Goal: Task Accomplishment & Management: Complete application form

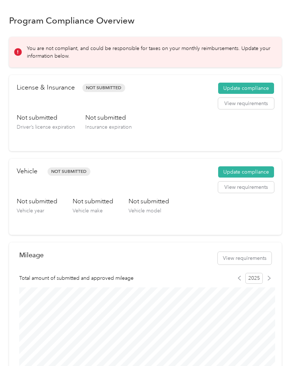
click at [261, 88] on button "Update compliance" at bounding box center [246, 89] width 56 height 12
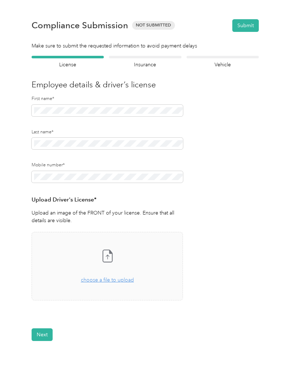
click at [99, 281] on span "choose a file to upload" at bounding box center [107, 280] width 53 height 6
click at [38, 321] on icon at bounding box center [39, 321] width 8 height 7
click at [42, 322] on icon at bounding box center [38, 321] width 9 height 9
click at [71, 322] on span "Uploaded on [DATE]" at bounding box center [68, 324] width 40 height 7
click at [163, 322] on button "View" at bounding box center [163, 321] width 11 height 5
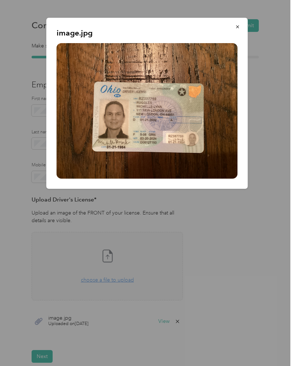
click at [232, 27] on button "button" at bounding box center [237, 26] width 15 height 13
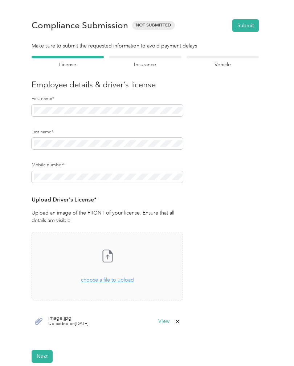
click at [48, 358] on button "Next" at bounding box center [42, 356] width 21 height 13
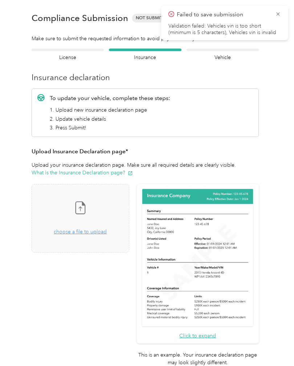
scroll to position [9, 0]
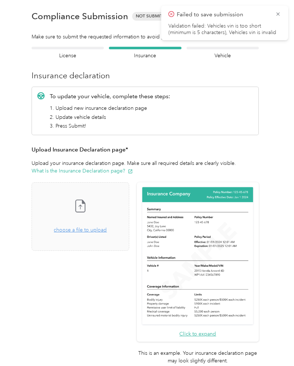
click at [276, 19] on div "Failed to save submission Validation failed: Vehicles vin is too short (minimum…" at bounding box center [224, 23] width 112 height 26
click at [280, 15] on icon at bounding box center [278, 14] width 6 height 7
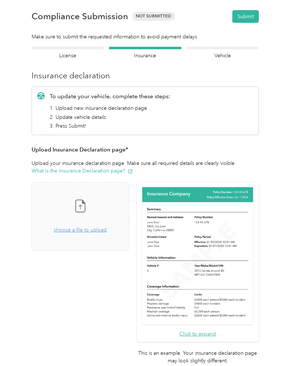
click at [88, 230] on span "choose a file to upload" at bounding box center [80, 230] width 53 height 6
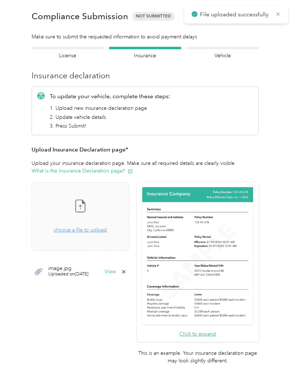
click at [84, 233] on span "choose a file to upload" at bounding box center [80, 230] width 53 height 6
click at [84, 230] on span "choose a file to upload" at bounding box center [80, 230] width 53 height 6
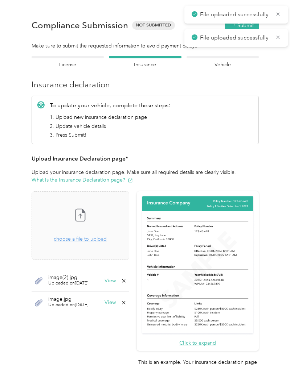
scroll to position [0, 0]
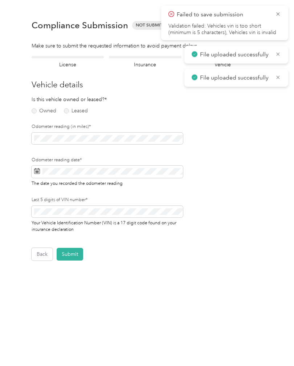
click at [37, 110] on label "Owned" at bounding box center [44, 110] width 25 height 5
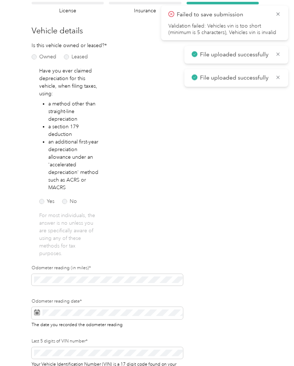
scroll to position [54, 0]
click at [65, 201] on label "No" at bounding box center [69, 201] width 15 height 5
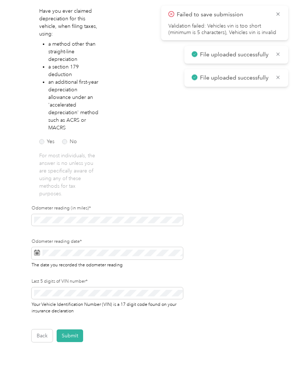
scroll to position [116, 0]
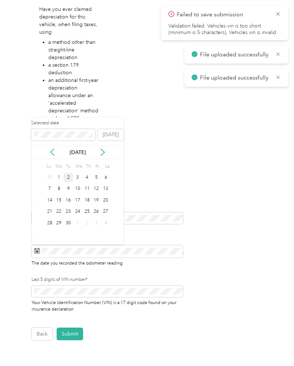
click at [67, 177] on div "2" at bounding box center [67, 177] width 9 height 9
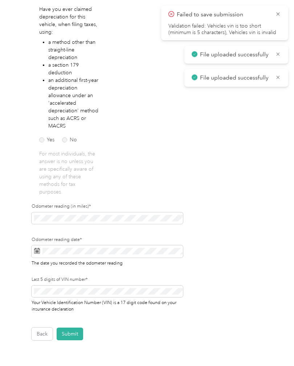
click at [280, 54] on icon at bounding box center [278, 54] width 6 height 7
click at [280, 11] on icon at bounding box center [278, 14] width 6 height 7
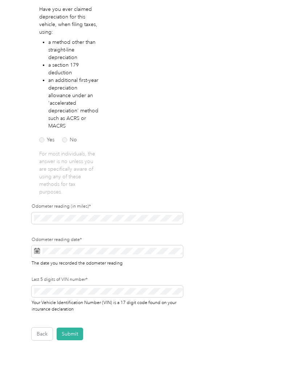
click at [77, 58] on li "a method other than straight-line depreciation" at bounding box center [73, 49] width 51 height 23
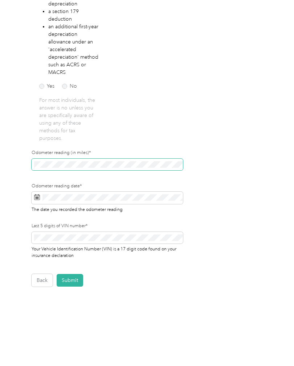
scroll to position [169, 0]
click at [45, 251] on span "Your Vehicle Identification Number (VIN) is a 17 digit code found on your insur…" at bounding box center [104, 251] width 145 height 13
click at [74, 278] on button "Submit" at bounding box center [70, 280] width 26 height 13
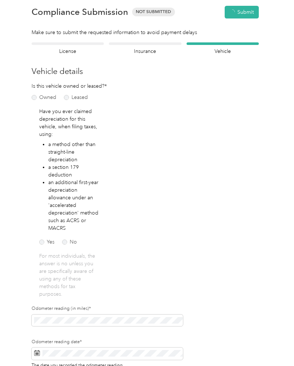
scroll to position [9, 0]
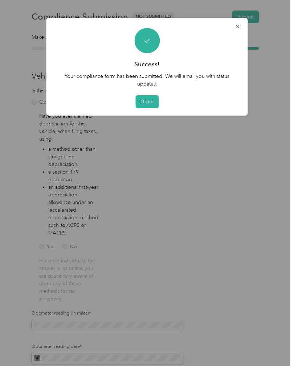
click at [142, 99] on button "Done" at bounding box center [146, 101] width 23 height 13
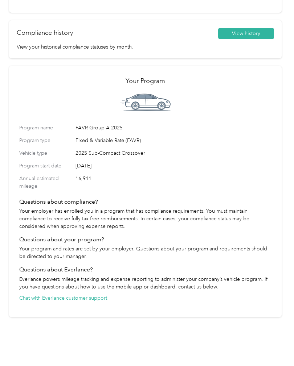
scroll to position [462, 0]
